Goal: Entertainment & Leisure: Consume media (video, audio)

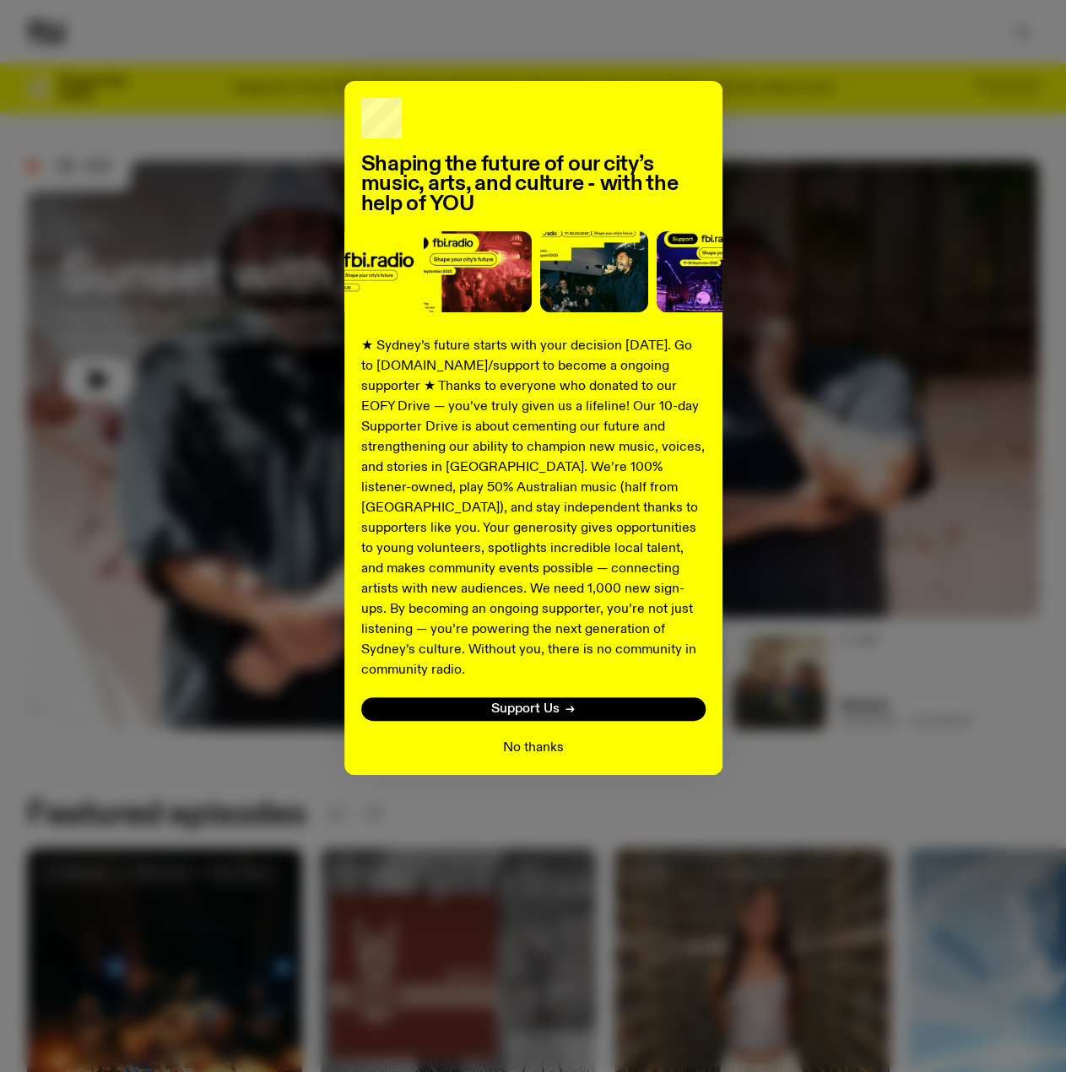
click at [552, 738] on button "No thanks" at bounding box center [533, 748] width 61 height 20
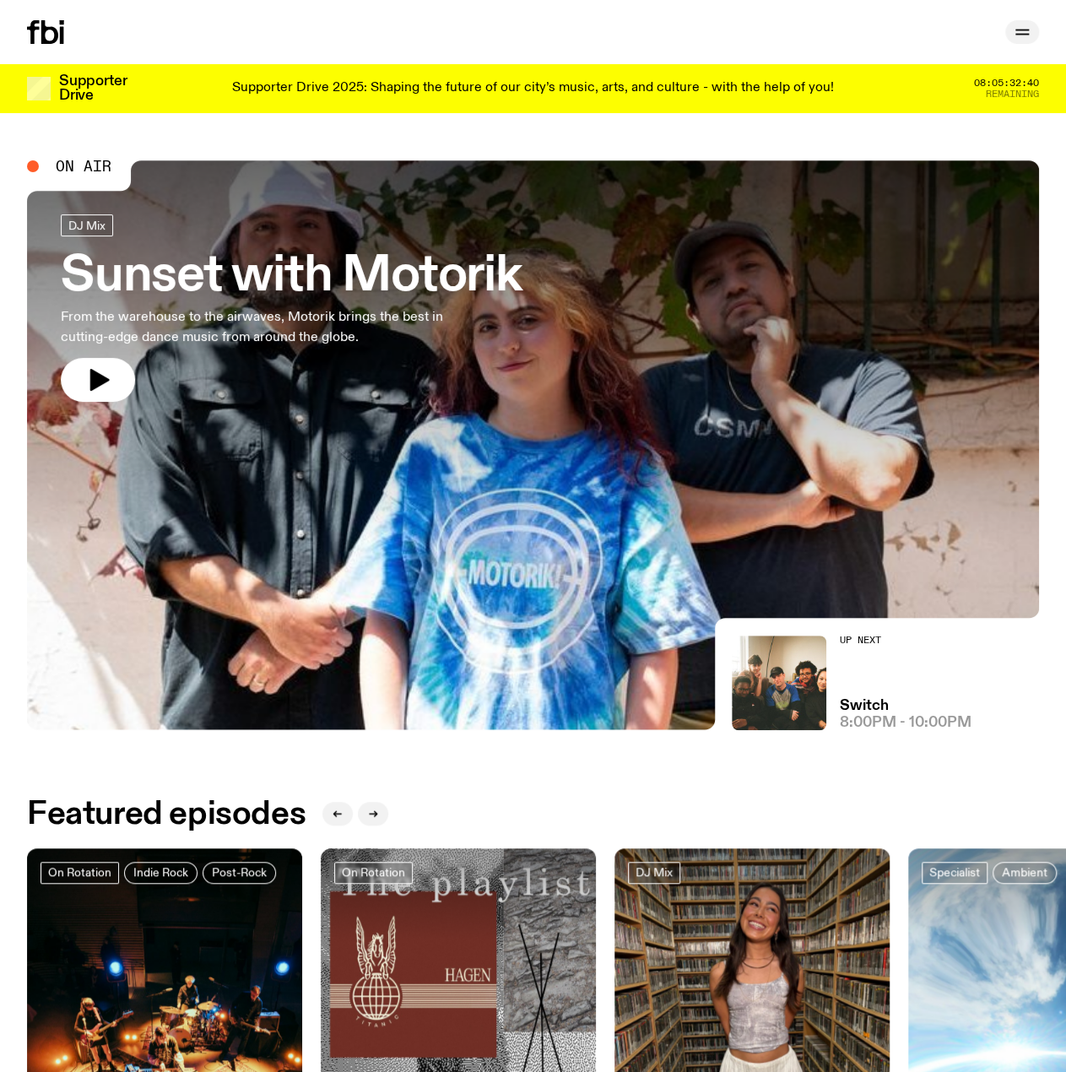
click at [1016, 28] on icon "button" at bounding box center [1022, 32] width 20 height 20
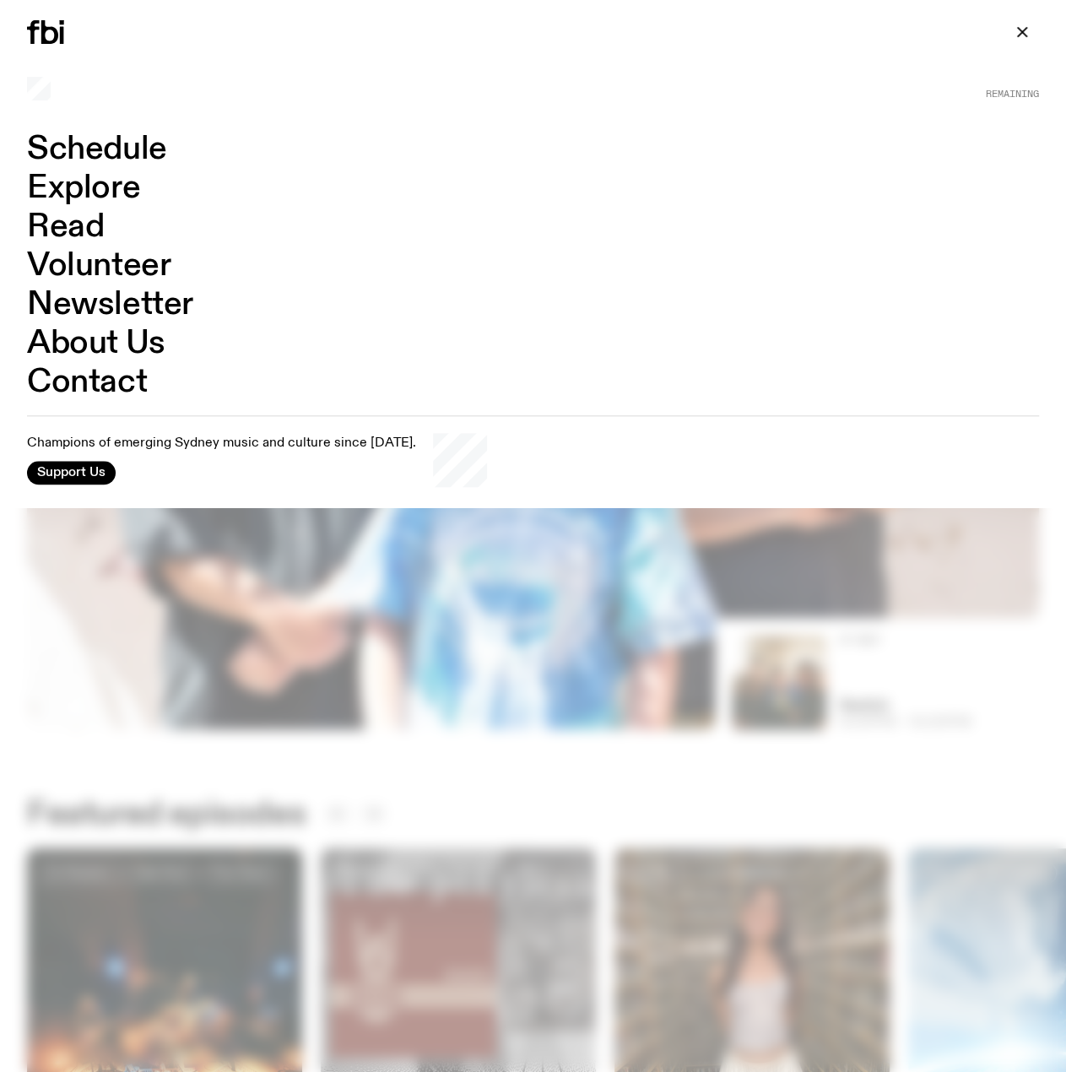
click at [117, 144] on link "Schedule" at bounding box center [97, 149] width 140 height 32
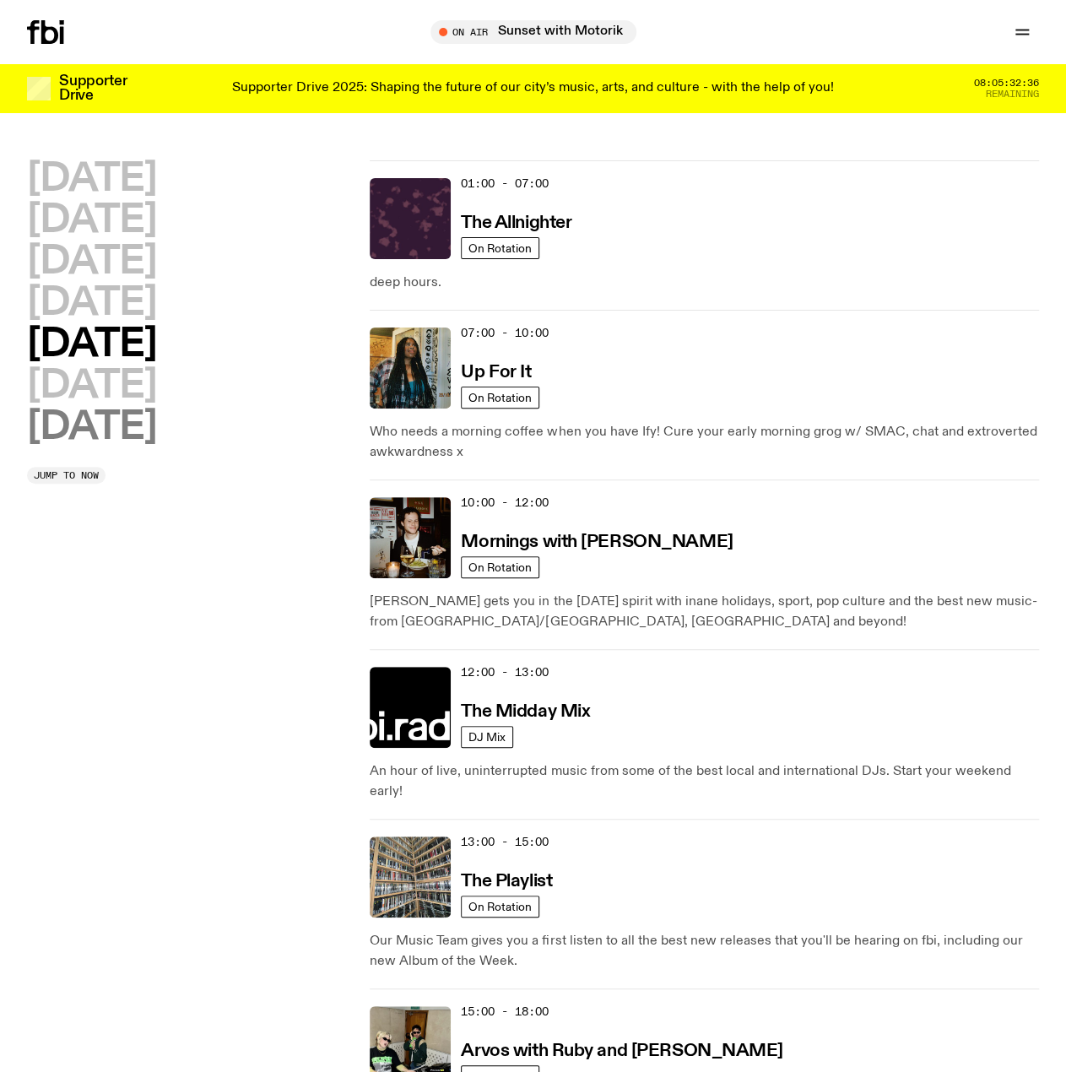
click at [102, 424] on h2 "[DATE]" at bounding box center [91, 427] width 129 height 38
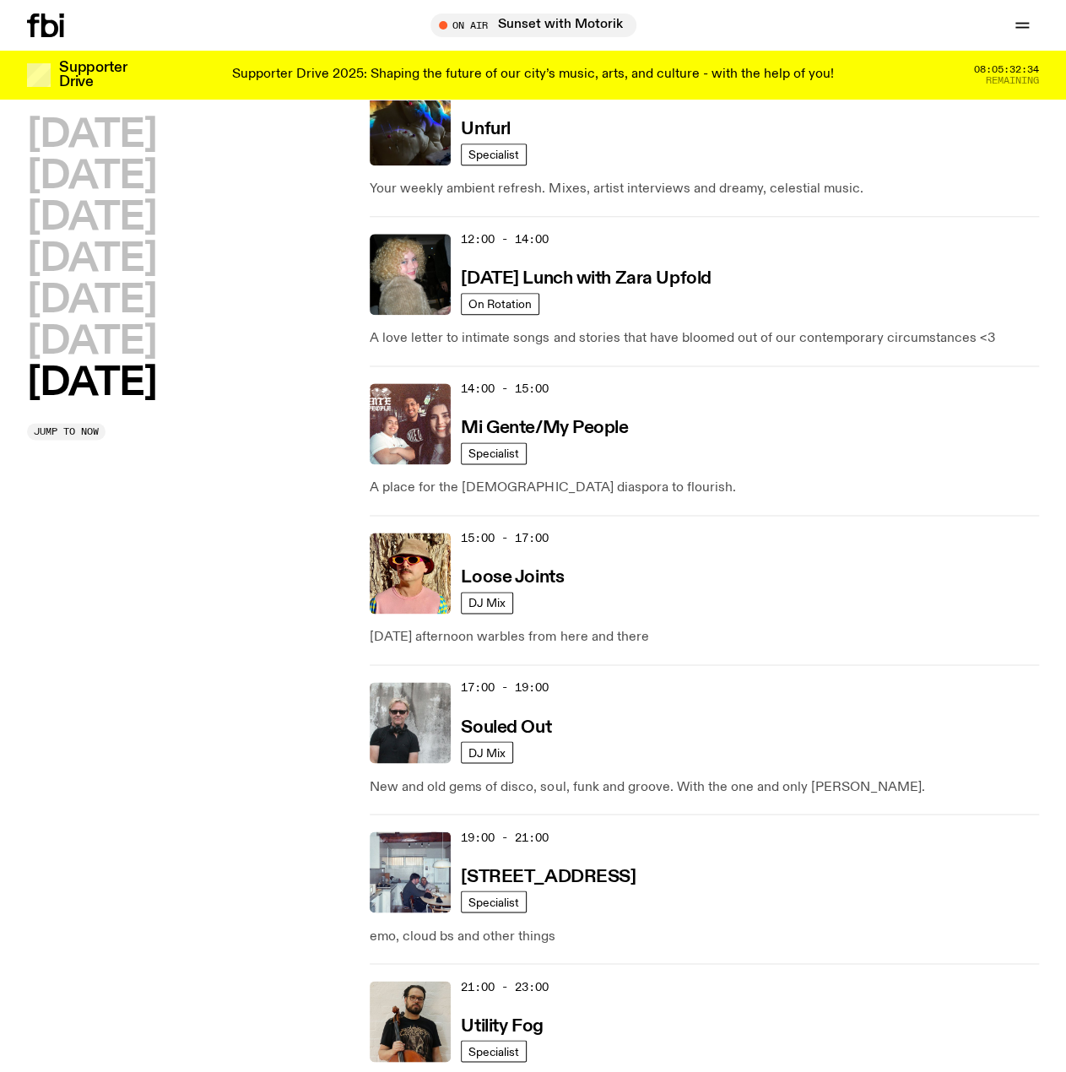
scroll to position [891, 0]
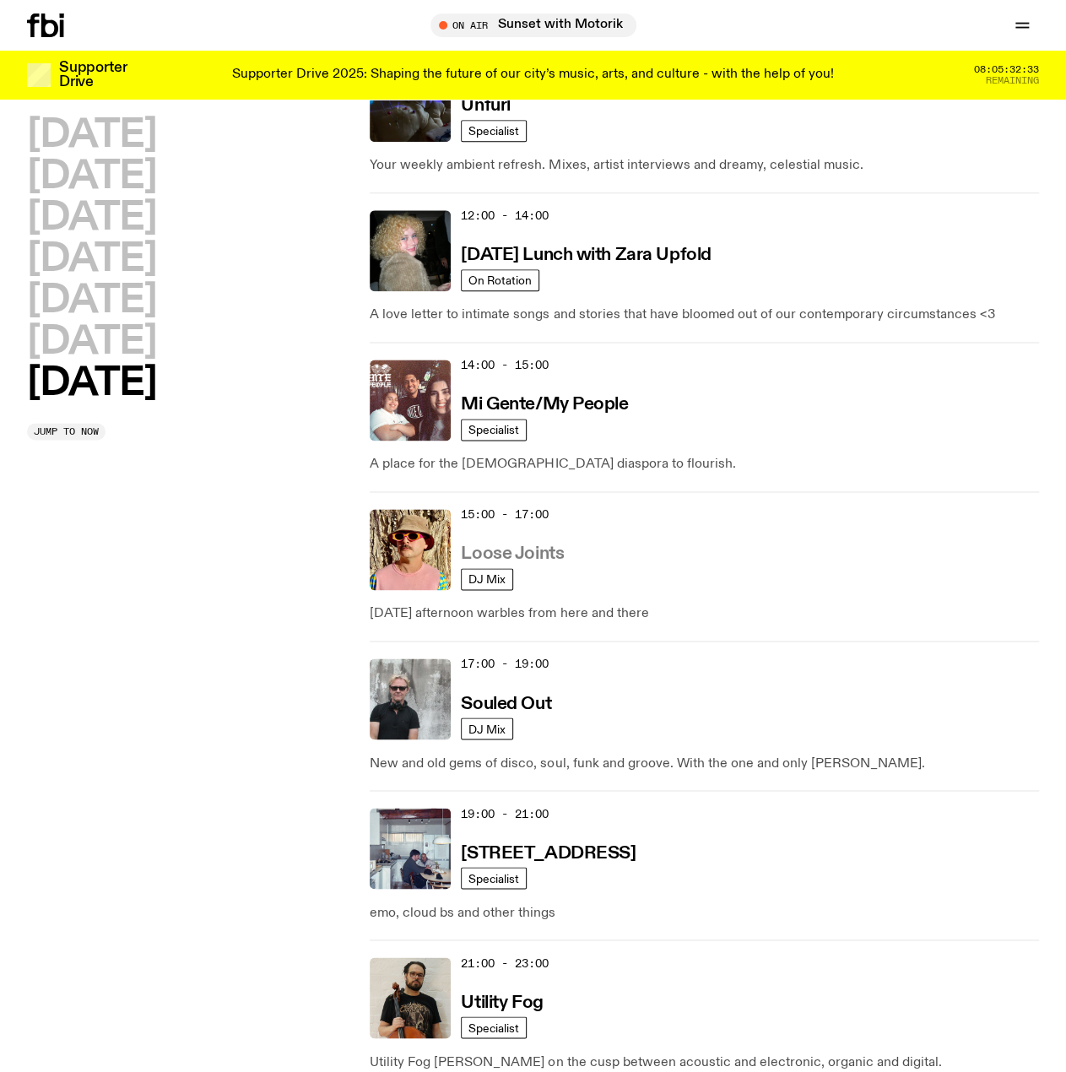
click at [541, 550] on h3 "Loose Joints" at bounding box center [512, 554] width 103 height 18
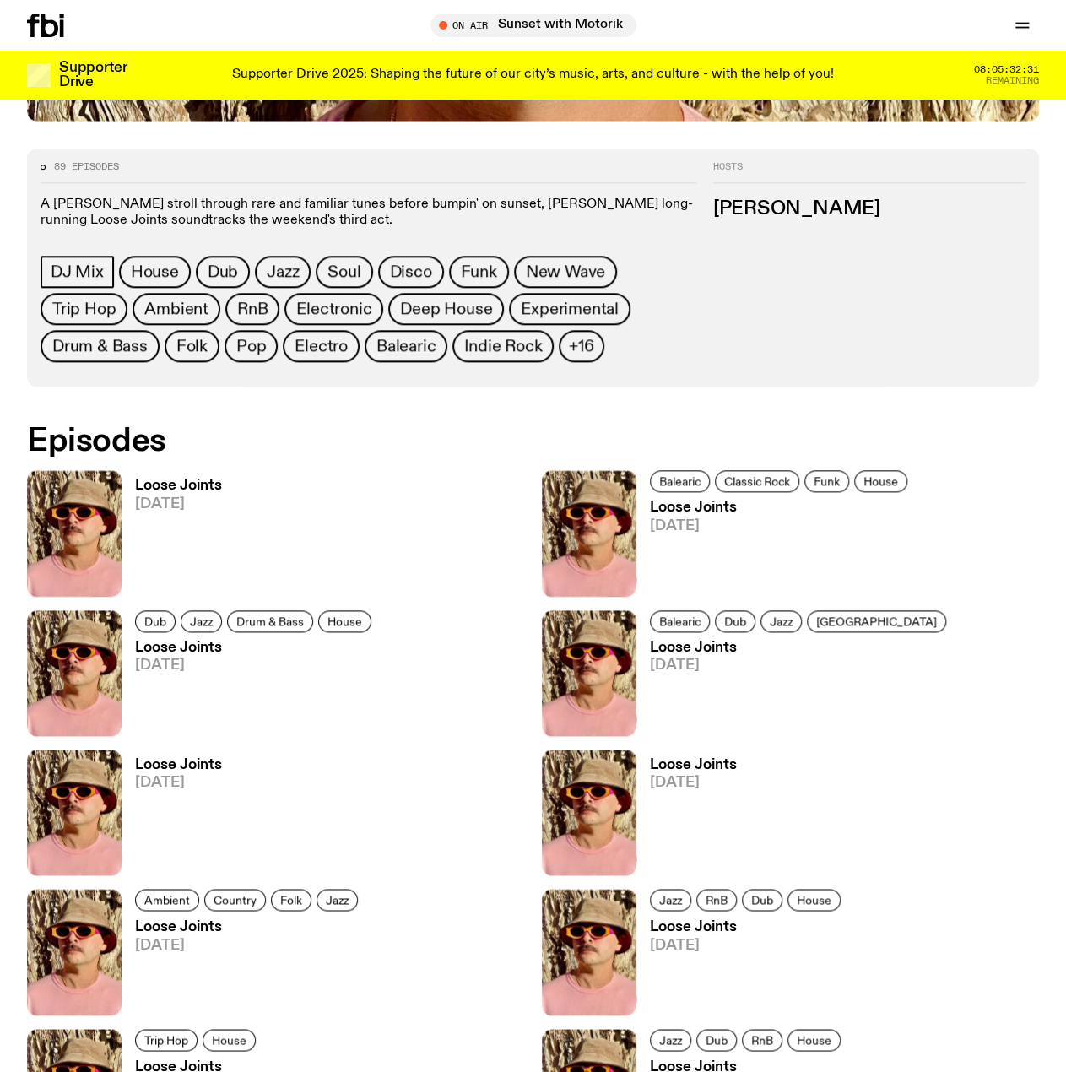
scroll to position [832, 0]
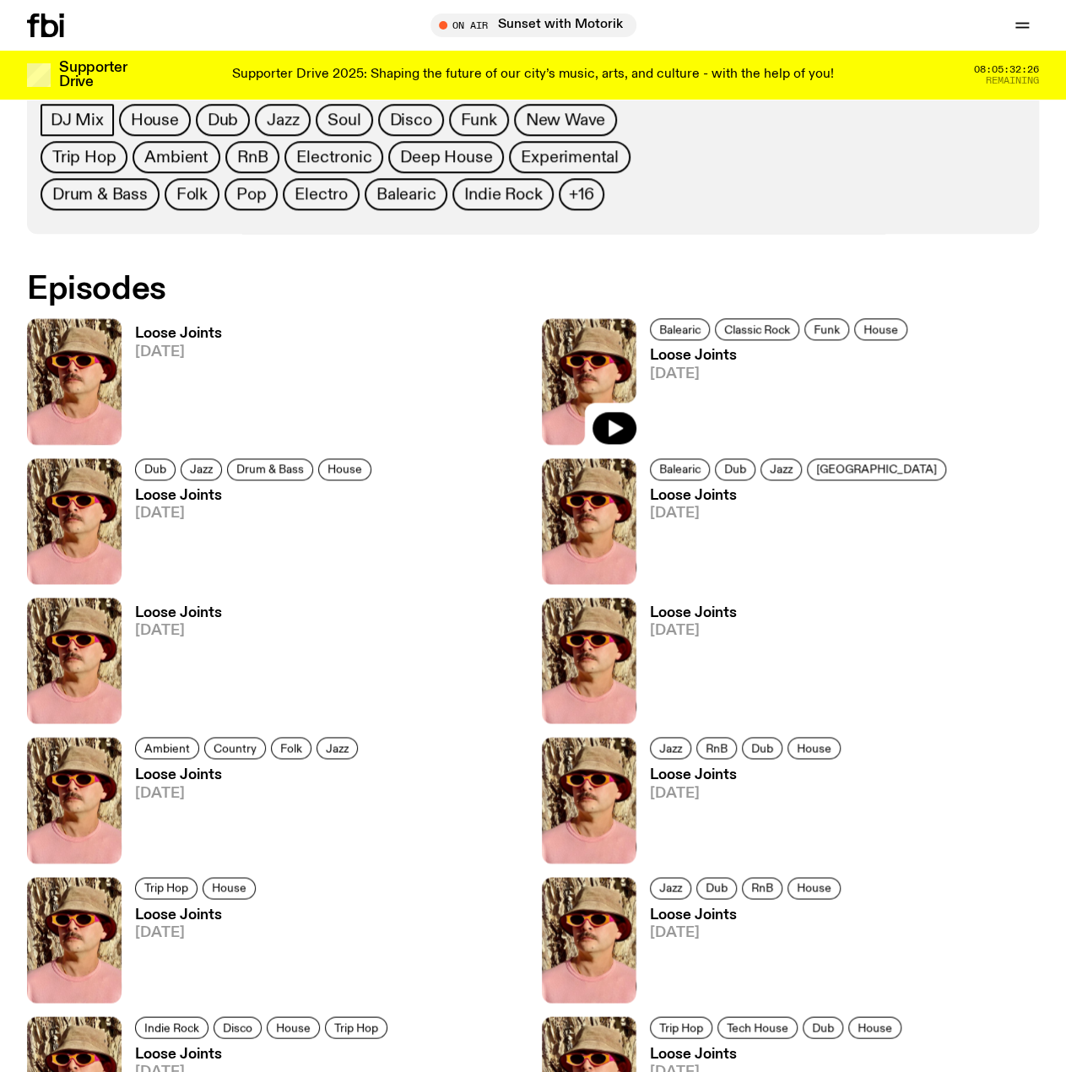
click at [598, 365] on img at bounding box center [589, 381] width 95 height 126
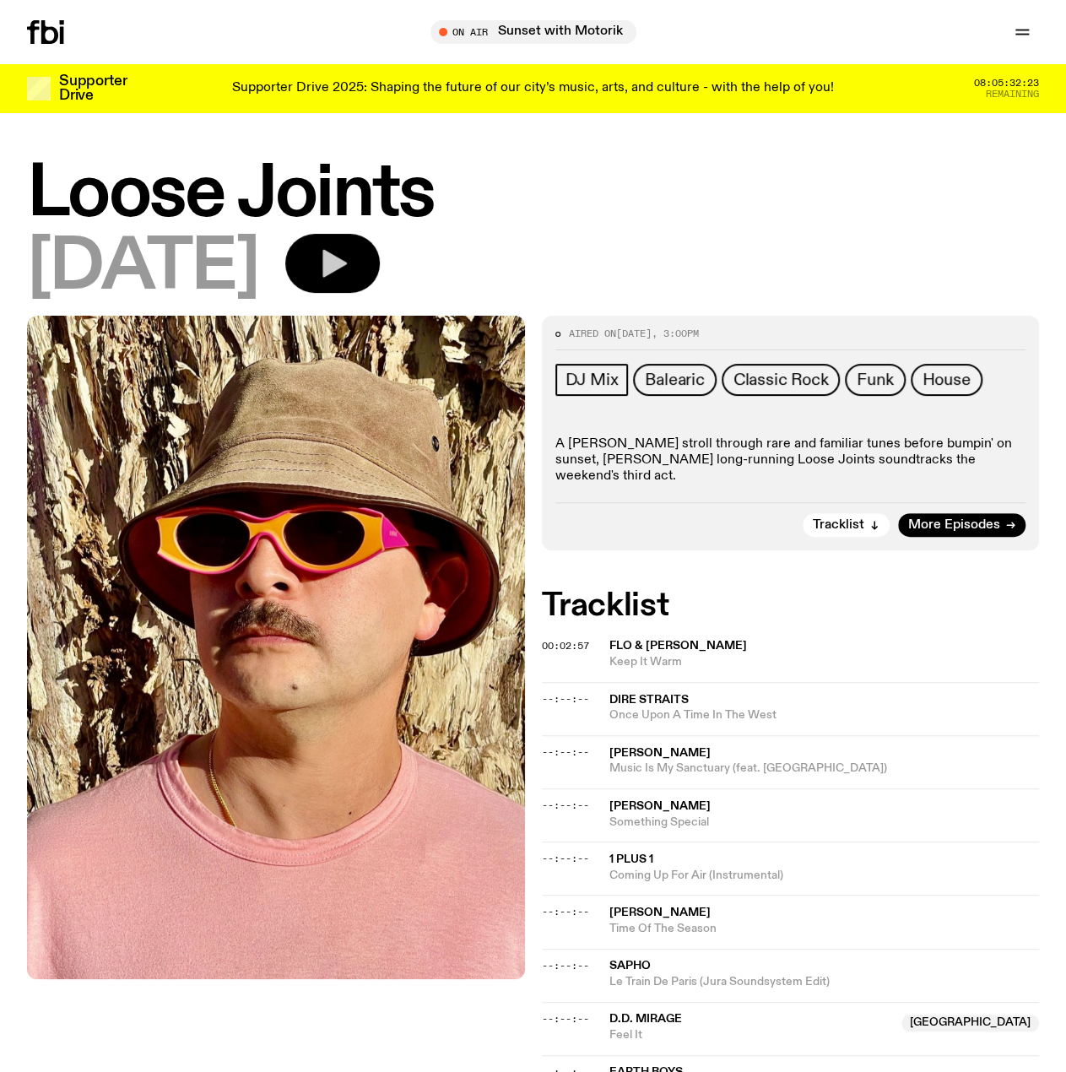
click at [347, 268] on icon "button" at bounding box center [334, 264] width 24 height 28
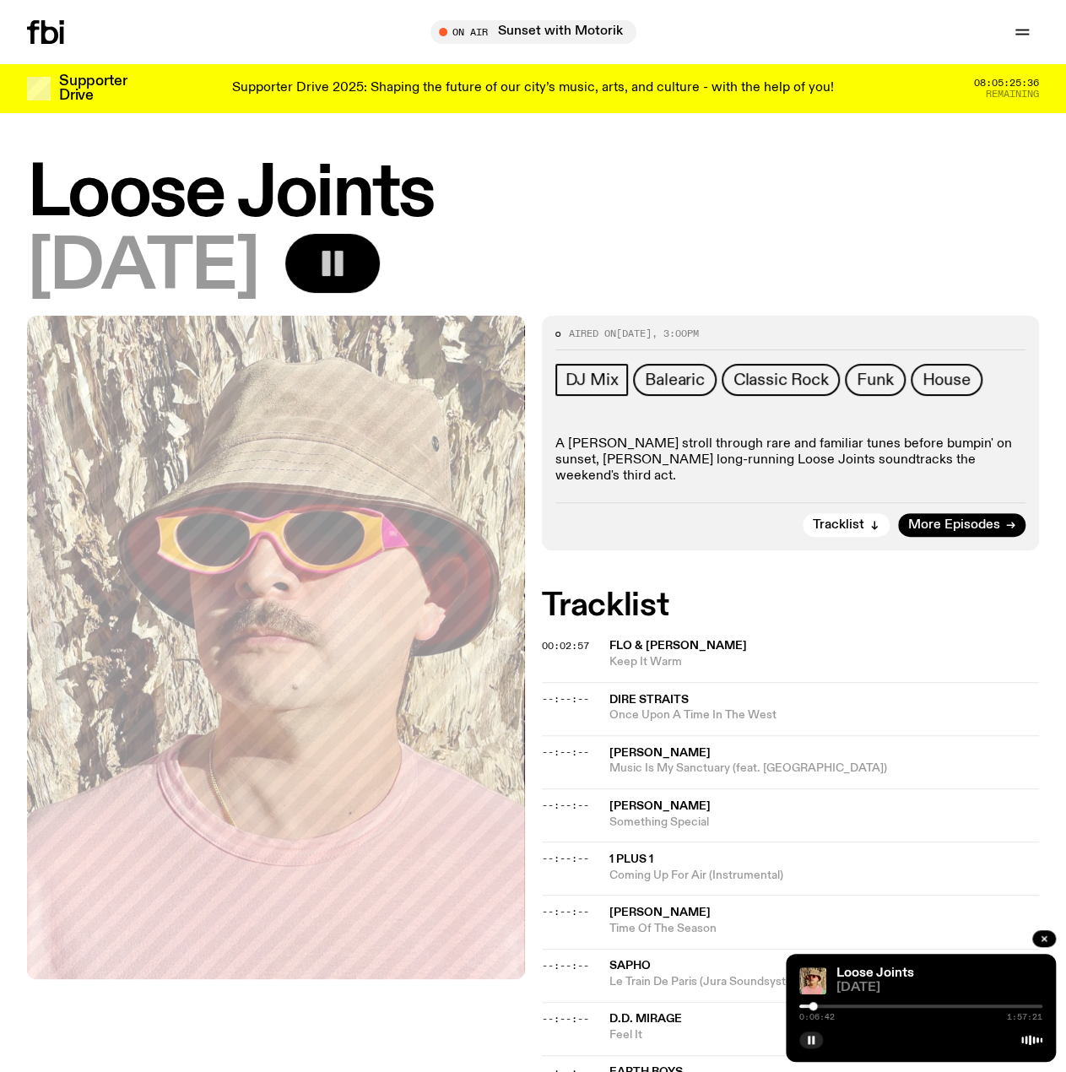
click at [349, 268] on icon "button" at bounding box center [333, 263] width 34 height 34
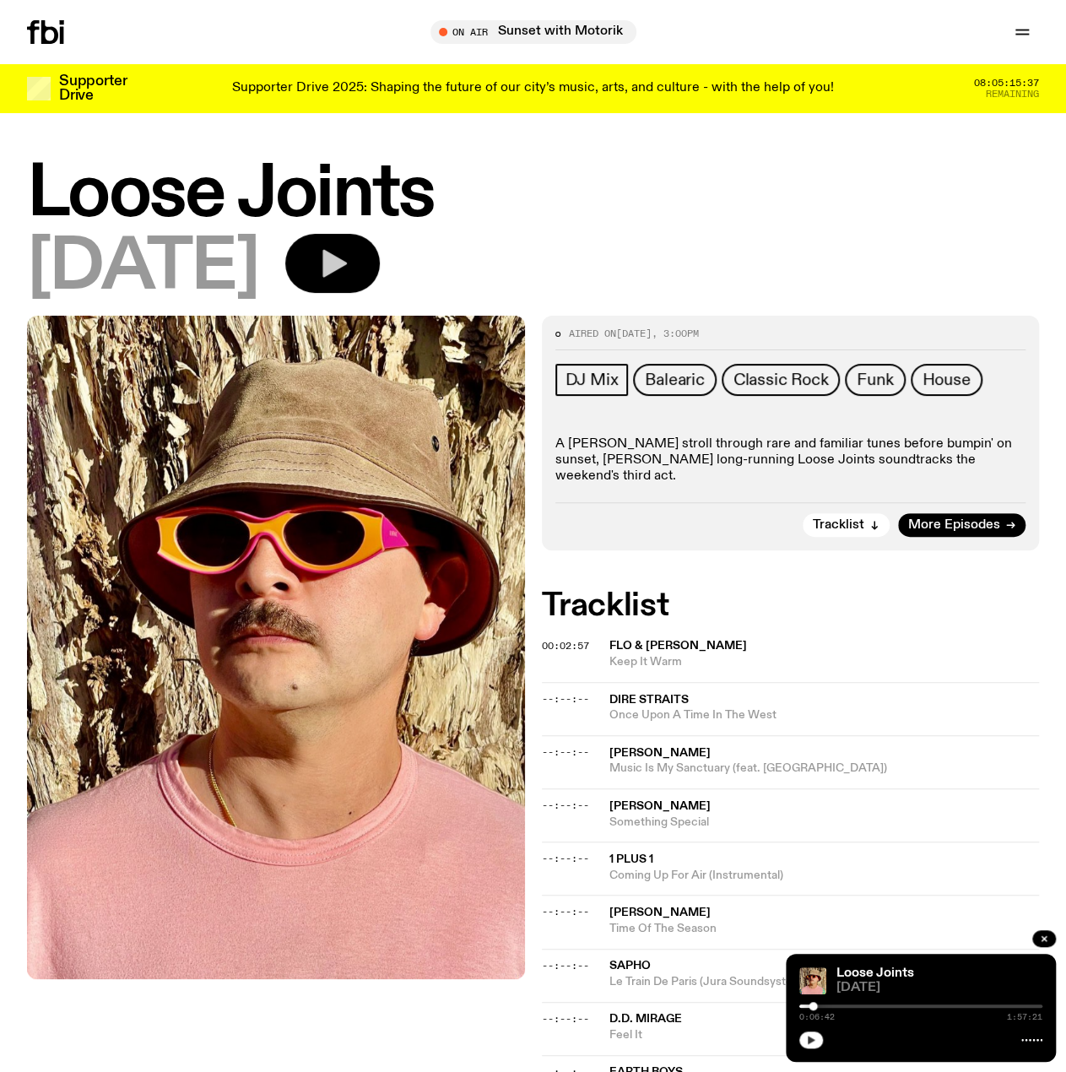
click at [810, 1046] on button "button" at bounding box center [811, 1039] width 24 height 17
